Goal: Navigation & Orientation: Understand site structure

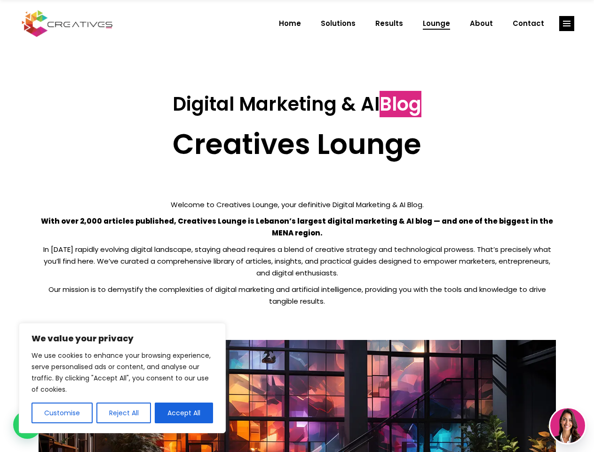
click at [297, 226] on p "With over 2,000 articles published, Creatives Lounge is Lebanon’s largest digit…" at bounding box center [297, 227] width 517 height 24
click at [62, 413] on button "Customise" at bounding box center [62, 412] width 61 height 21
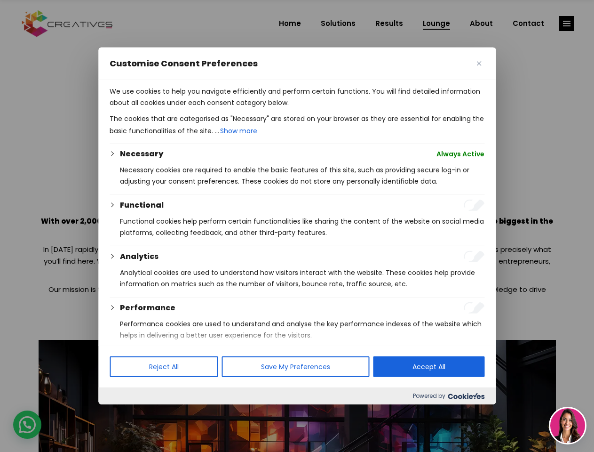
click at [123, 413] on div at bounding box center [297, 226] width 594 height 452
click at [184, 108] on p "We use cookies to help you navigate efficiently and perform certain functions. …" at bounding box center [297, 97] width 375 height 23
click at [567, 24] on div at bounding box center [297, 226] width 594 height 452
click at [568, 425] on img at bounding box center [567, 425] width 35 height 35
